Goal: Information Seeking & Learning: Learn about a topic

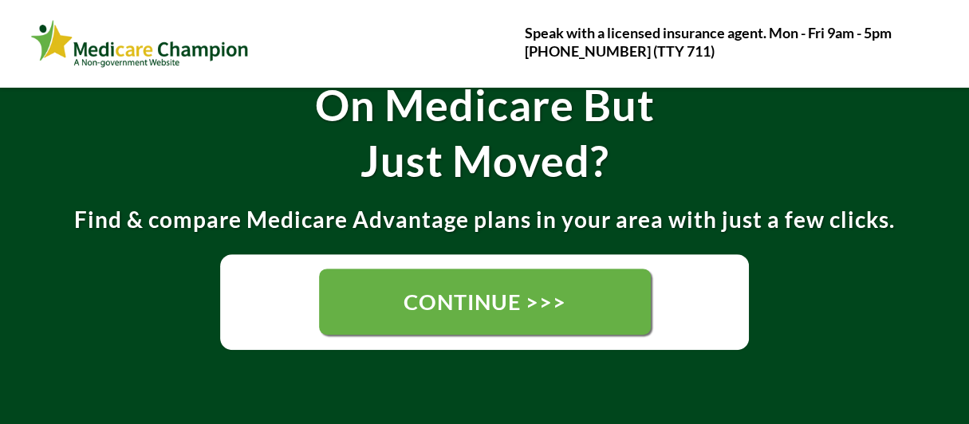
click at [437, 303] on span "CONTINUE >>>" at bounding box center [485, 302] width 163 height 26
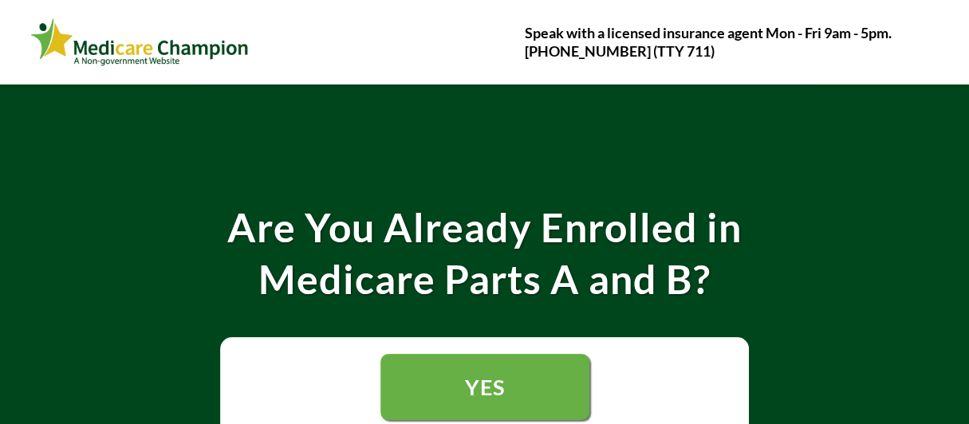
click at [420, 384] on link "YES" at bounding box center [484, 387] width 209 height 66
